Goal: Navigation & Orientation: Find specific page/section

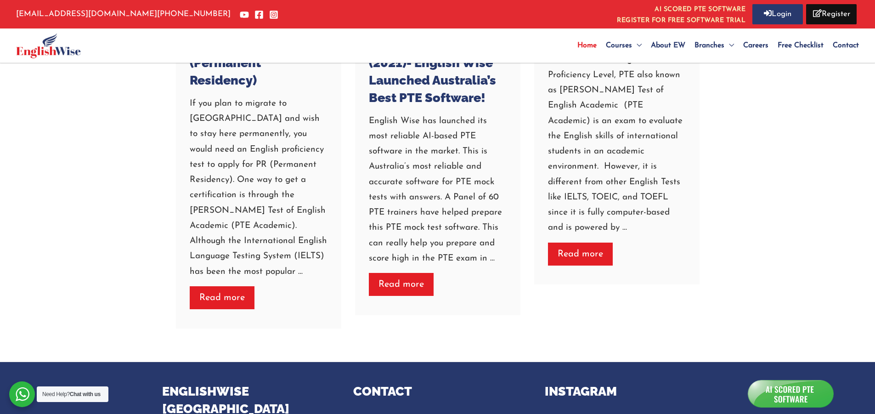
scroll to position [2933, 0]
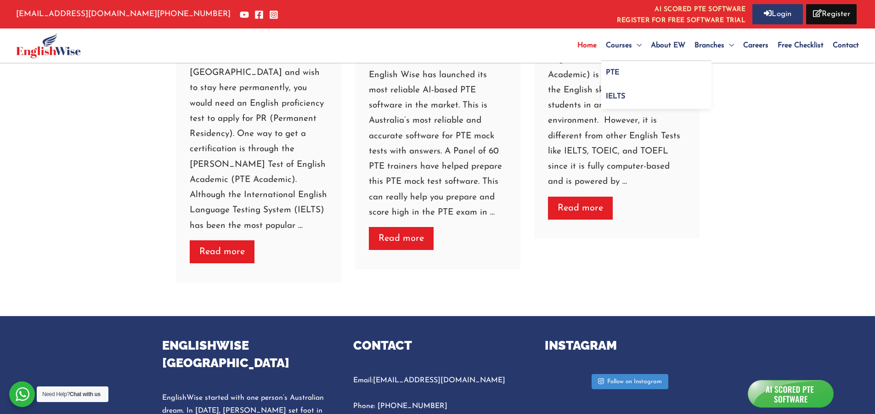
click at [488, 72] on span "PTE" at bounding box center [612, 72] width 13 height 7
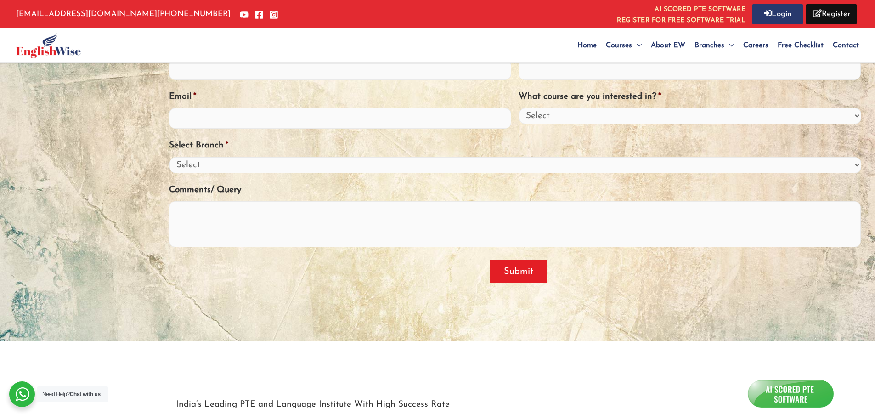
scroll to position [138, 0]
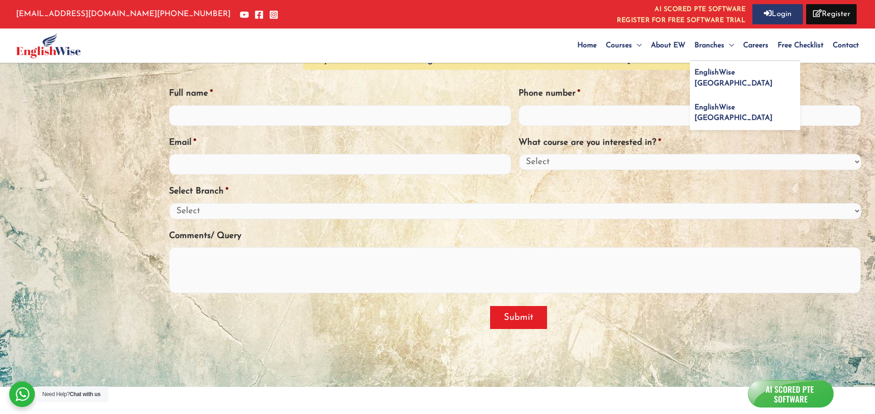
click at [723, 71] on span "EnglishWise [GEOGRAPHIC_DATA]" at bounding box center [733, 78] width 78 height 18
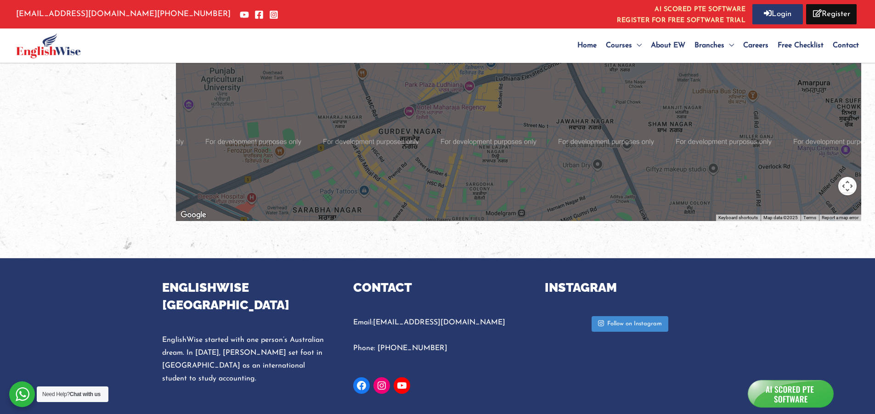
scroll to position [1818, 0]
